Goal: Information Seeking & Learning: Compare options

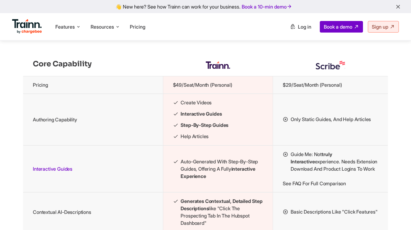
scroll to position [631, 0]
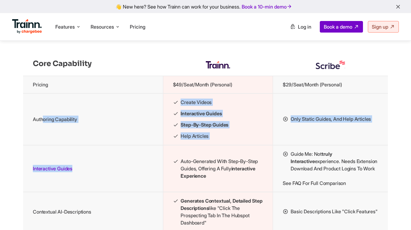
drag, startPoint x: 43, startPoint y: 132, endPoint x: 64, endPoint y: 191, distance: 62.5
click at [64, 191] on td "Interactive Guides" at bounding box center [93, 168] width 140 height 47
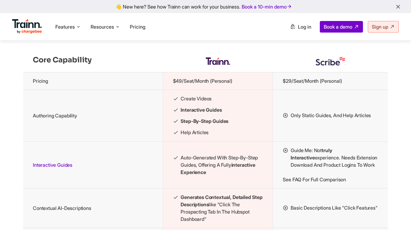
scroll to position [632, 0]
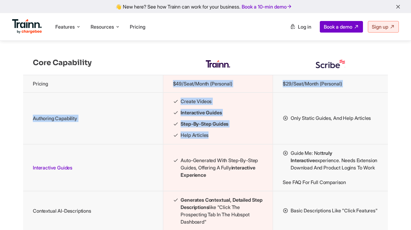
drag, startPoint x: 88, startPoint y: 99, endPoint x: 316, endPoint y: 106, distance: 228.4
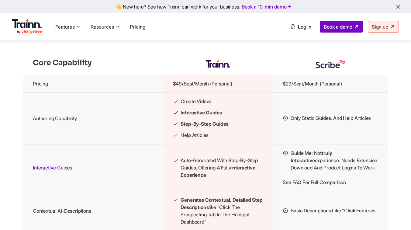
click at [307, 93] on td "$29/seat/month (Personal)" at bounding box center [330, 84] width 115 height 18
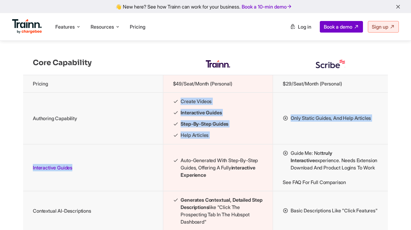
drag, startPoint x: 148, startPoint y: 131, endPoint x: 161, endPoint y: 204, distance: 73.3
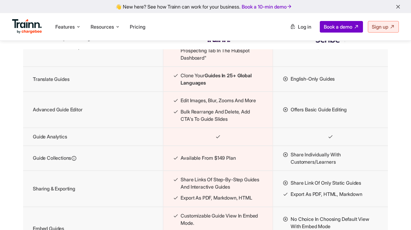
scroll to position [796, 0]
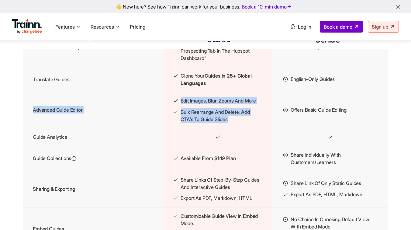
drag, startPoint x: 186, startPoint y: 126, endPoint x: 292, endPoint y: 126, distance: 105.6
click at [292, 125] on tr "Advanced Guide Editor Edit images, blur, zooms and more Bulk rearrange and dele…" at bounding box center [205, 110] width 365 height 36
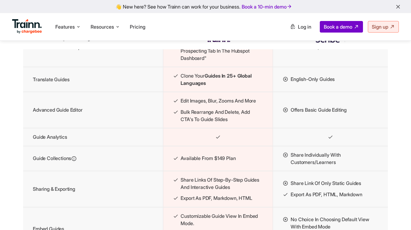
click at [151, 146] on td "Guide Analytics" at bounding box center [93, 137] width 140 height 18
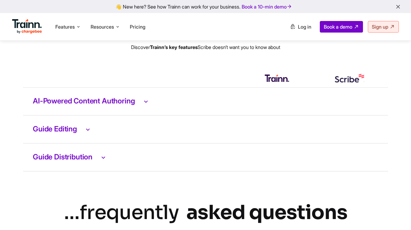
scroll to position [1243, 0]
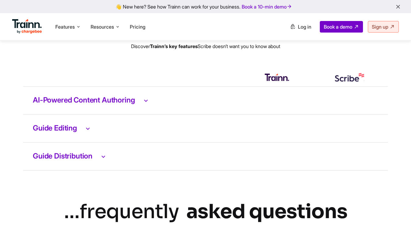
click at [86, 115] on td "AI-Powered Content Authoring" at bounding box center [205, 101] width 365 height 28
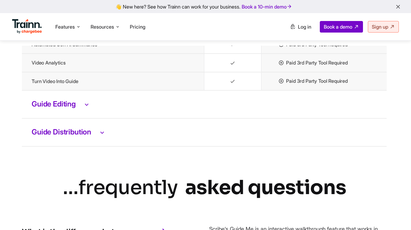
scroll to position [1389, 1]
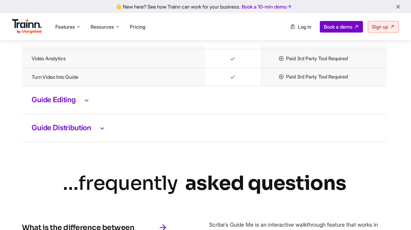
click at [75, 114] on td "Guide Editing" at bounding box center [204, 100] width 365 height 28
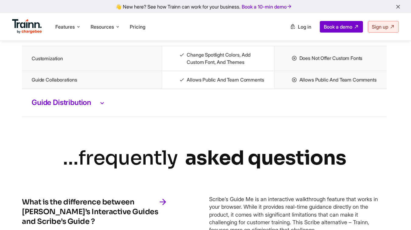
scroll to position [1583, 1]
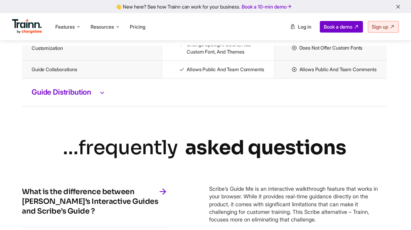
click at [93, 96] on h3 "Guide Distribution" at bounding box center [205, 93] width 346 height 8
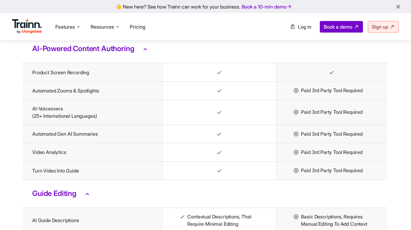
scroll to position [1299, 1]
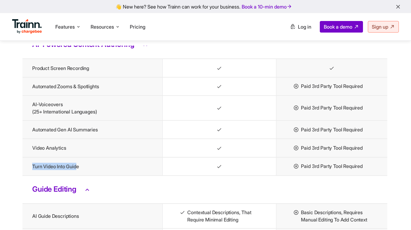
drag, startPoint x: 80, startPoint y: 187, endPoint x: 28, endPoint y: 185, distance: 52.1
click at [28, 176] on td "Turn video into guide" at bounding box center [93, 166] width 140 height 18
click at [125, 203] on td "Guide Editing" at bounding box center [205, 190] width 365 height 28
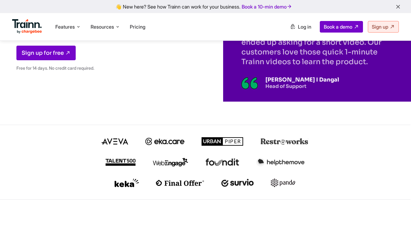
scroll to position [0, 1]
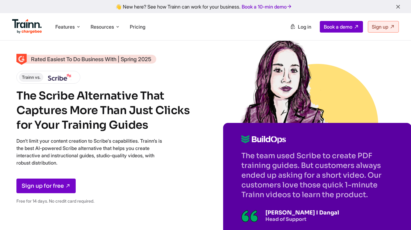
click at [19, 93] on h1 "The Scribe Alternative That Captures More Than Just Clicks for Your Training Gu…" at bounding box center [104, 111] width 177 height 44
drag, startPoint x: 19, startPoint y: 93, endPoint x: 151, endPoint y: 128, distance: 137.2
click at [151, 128] on h1 "The Scribe Alternative That Captures More Than Just Clicks for Your Training Gu…" at bounding box center [104, 111] width 177 height 44
drag, startPoint x: 151, startPoint y: 128, endPoint x: 39, endPoint y: 95, distance: 116.7
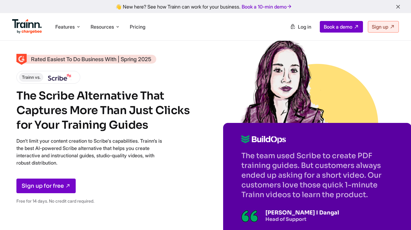
click at [39, 95] on h1 "The Scribe Alternative That Captures More Than Just Clicks for Your Training Gu…" at bounding box center [104, 111] width 177 height 44
drag, startPoint x: 17, startPoint y: 93, endPoint x: 147, endPoint y: 131, distance: 135.2
click at [147, 131] on h1 "The Scribe Alternative That Captures More Than Just Clicks for Your Training Gu…" at bounding box center [104, 111] width 177 height 44
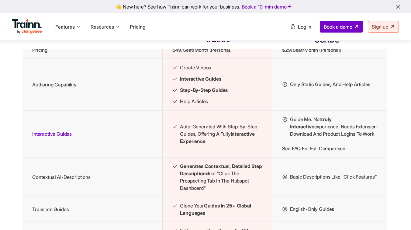
scroll to position [666, 1]
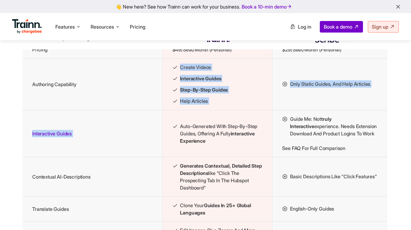
drag, startPoint x: 178, startPoint y: 81, endPoint x: 209, endPoint y: 126, distance: 54.5
click at [209, 126] on tbody "Pricing $49/seat/month (Personal) $29/seat/month (Personal) Authoring Capabilit…" at bounding box center [205, 229] width 365 height 376
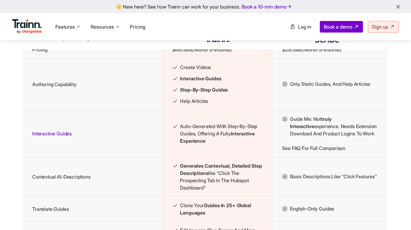
click at [217, 142] on span "Auto-generated with step-by-step guides, offering a fully interactive experience" at bounding box center [221, 134] width 82 height 22
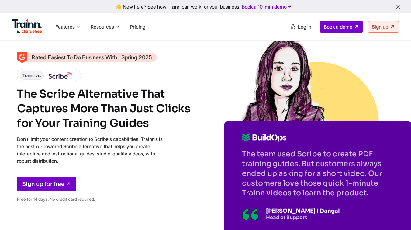
scroll to position [0, 0]
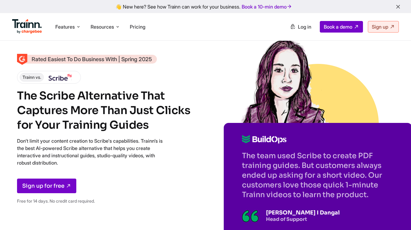
drag, startPoint x: 243, startPoint y: 156, endPoint x: 379, endPoint y: 200, distance: 142.5
click at [379, 200] on div "The team used Scribe to create PDF training guides. But customers always ended …" at bounding box center [318, 179] width 189 height 112
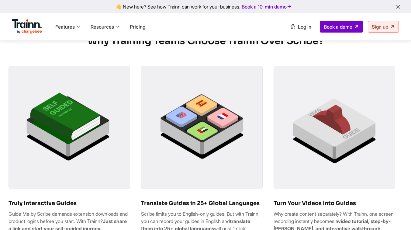
scroll to position [343, 0]
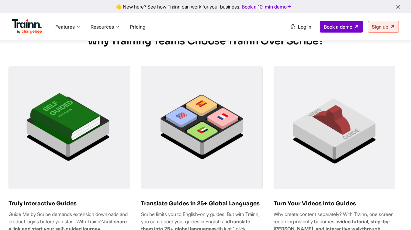
click at [145, 44] on h2 "Why Training Teams Choose Trainn Over Scribe?" at bounding box center [206, 40] width 394 height 13
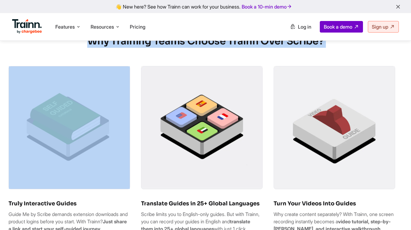
click at [145, 44] on h2 "Why Training Teams Choose Trainn Over Scribe?" at bounding box center [206, 40] width 394 height 13
click at [149, 48] on h2 "Why Training Teams Choose Trainn Over Scribe?" at bounding box center [206, 40] width 394 height 13
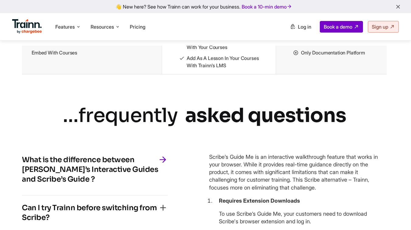
scroll to position [1586, 1]
drag, startPoint x: 84, startPoint y: 180, endPoint x: 139, endPoint y: 178, distance: 54.8
click at [139, 179] on h4 "What is the difference between [PERSON_NAME]’s Interactive Guides and Scribe’s …" at bounding box center [90, 169] width 136 height 29
click at [154, 196] on div "What is the difference between [PERSON_NAME]’s Interactive Guides and Scribe’s …" at bounding box center [95, 172] width 146 height 48
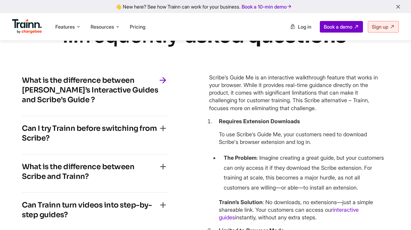
scroll to position [1667, 1]
